Goal: Transaction & Acquisition: Purchase product/service

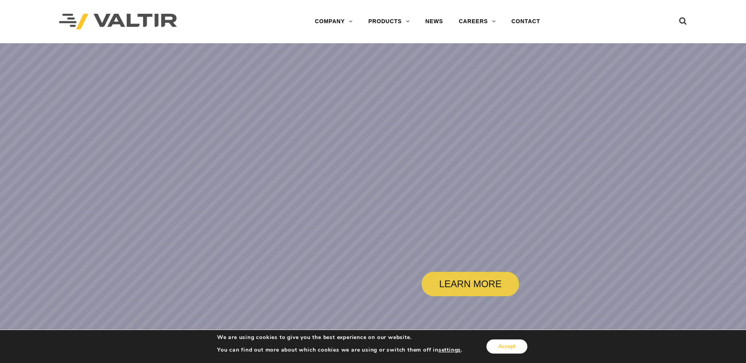
click at [509, 346] on button "Accept" at bounding box center [507, 347] width 41 height 14
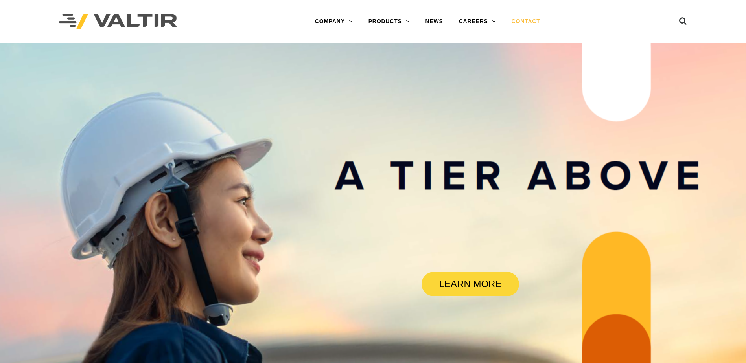
click at [522, 20] on link "CONTACT" at bounding box center [526, 22] width 44 height 16
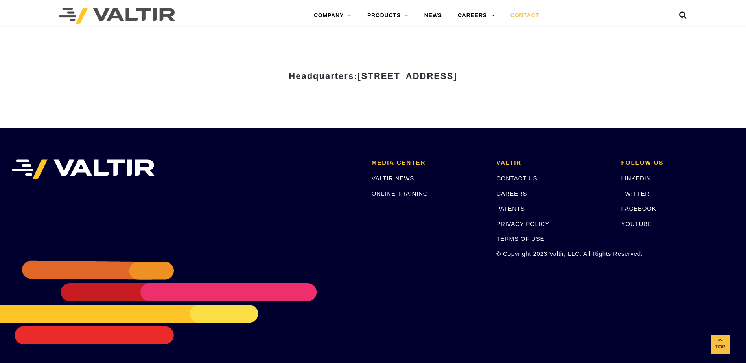
scroll to position [1089, 0]
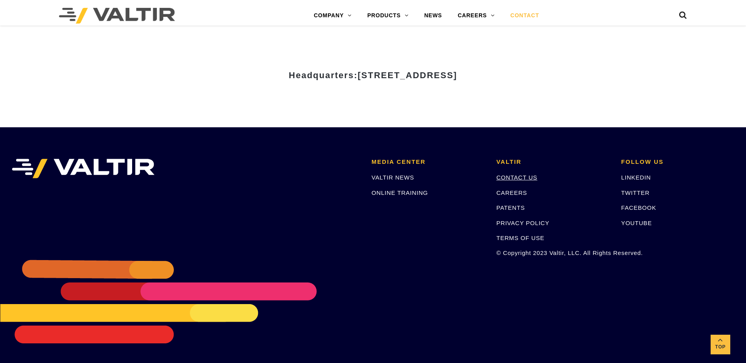
click at [522, 178] on link "CONTACT US" at bounding box center [516, 177] width 41 height 7
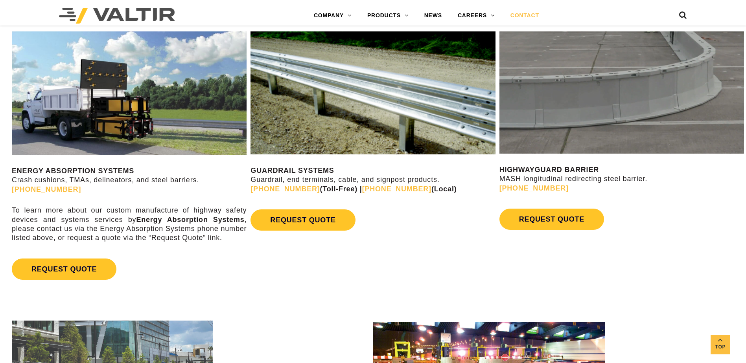
scroll to position [421, 0]
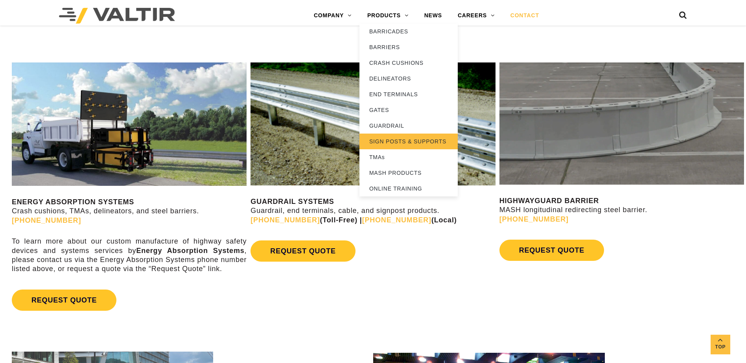
click at [398, 142] on link "SIGN POSTS & SUPPORTS" at bounding box center [409, 142] width 98 height 16
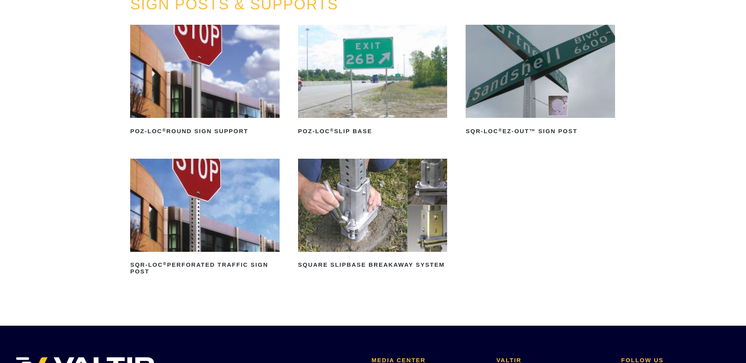
scroll to position [79, 0]
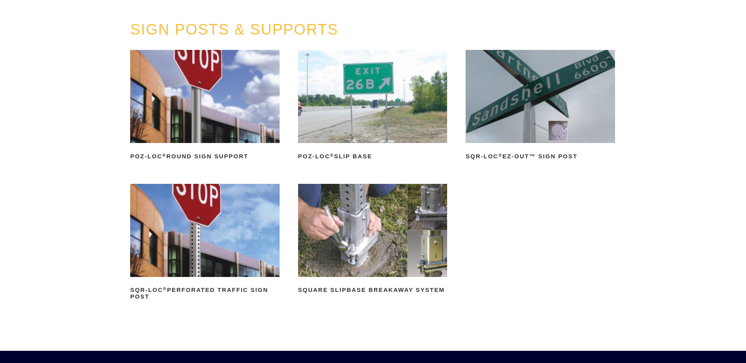
drag, startPoint x: 209, startPoint y: 239, endPoint x: 345, endPoint y: 238, distance: 135.7
click at [209, 238] on img at bounding box center [204, 230] width 149 height 93
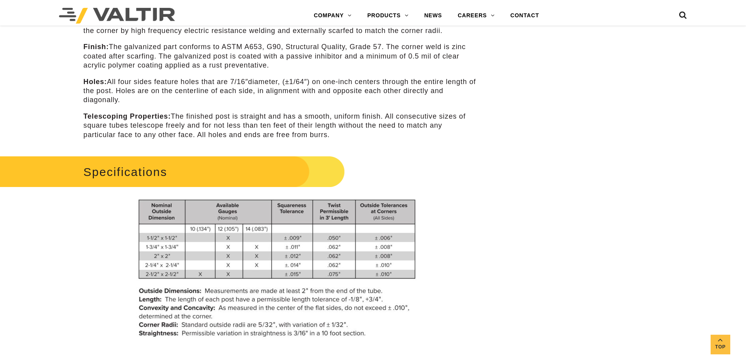
scroll to position [511, 0]
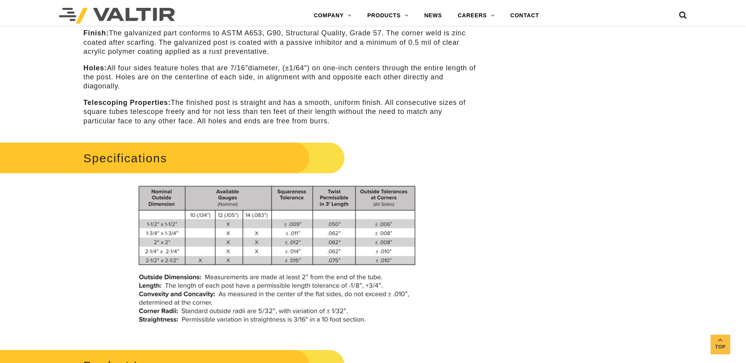
click at [601, 180] on div "**********" at bounding box center [373, 367] width 746 height 1600
click at [563, 194] on div "**********" at bounding box center [373, 367] width 746 height 1600
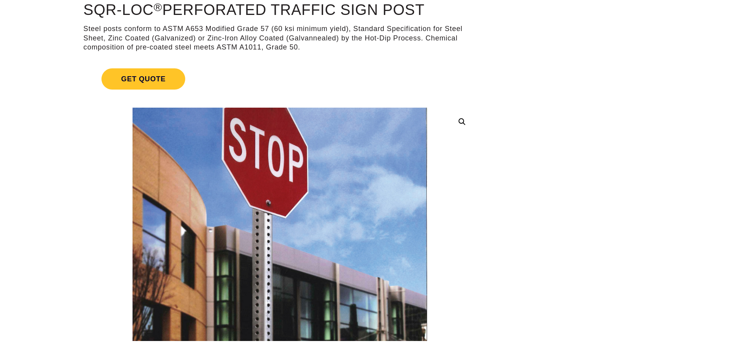
scroll to position [0, 0]
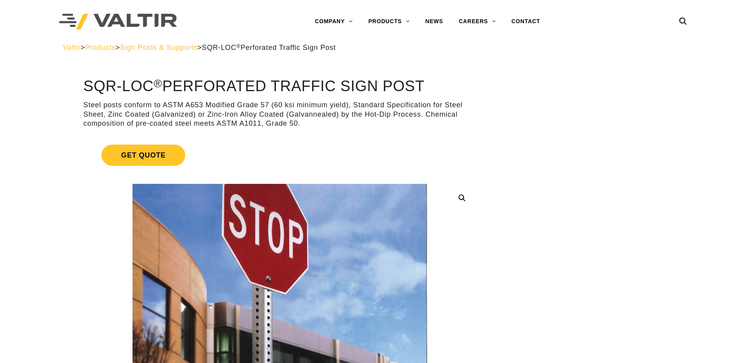
drag, startPoint x: 598, startPoint y: 224, endPoint x: 591, endPoint y: 222, distance: 6.9
